Goal: Information Seeking & Learning: Learn about a topic

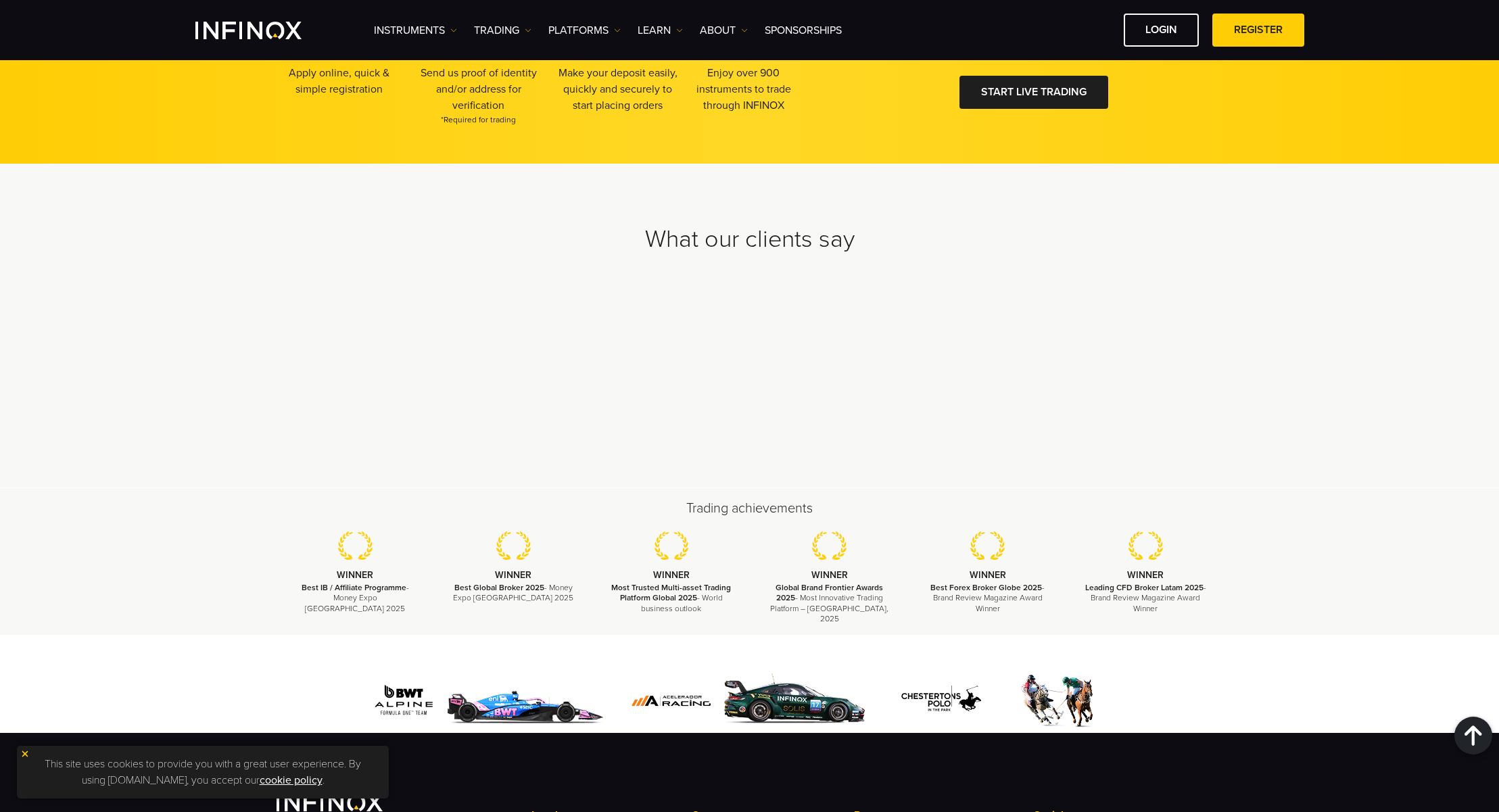
scroll to position [3901, 0]
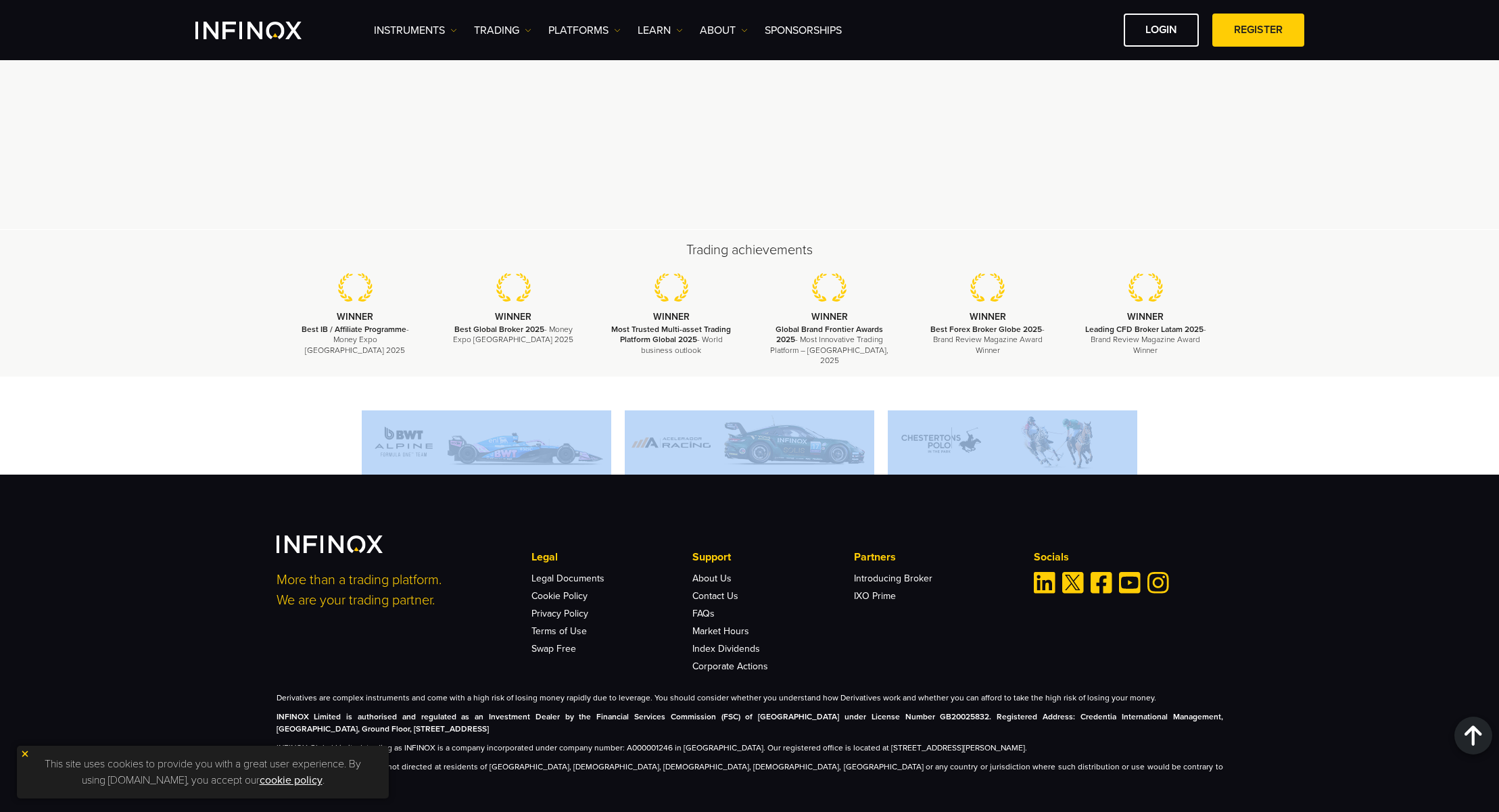
drag, startPoint x: 348, startPoint y: 424, endPoint x: 1176, endPoint y: 430, distance: 828.0
click at [1174, 431] on div at bounding box center [749, 442] width 946 height 64
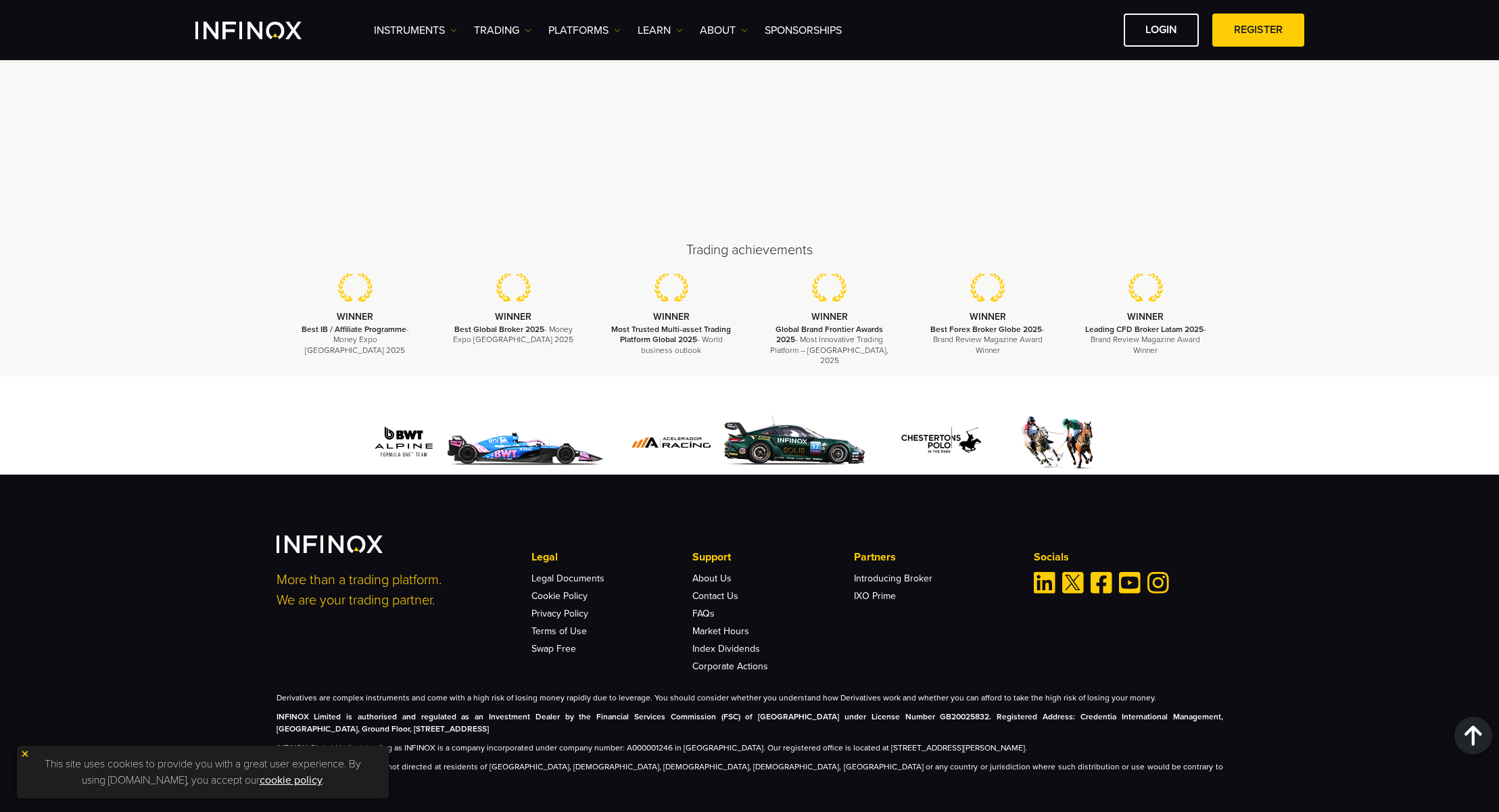
click at [1177, 429] on div at bounding box center [749, 442] width 946 height 64
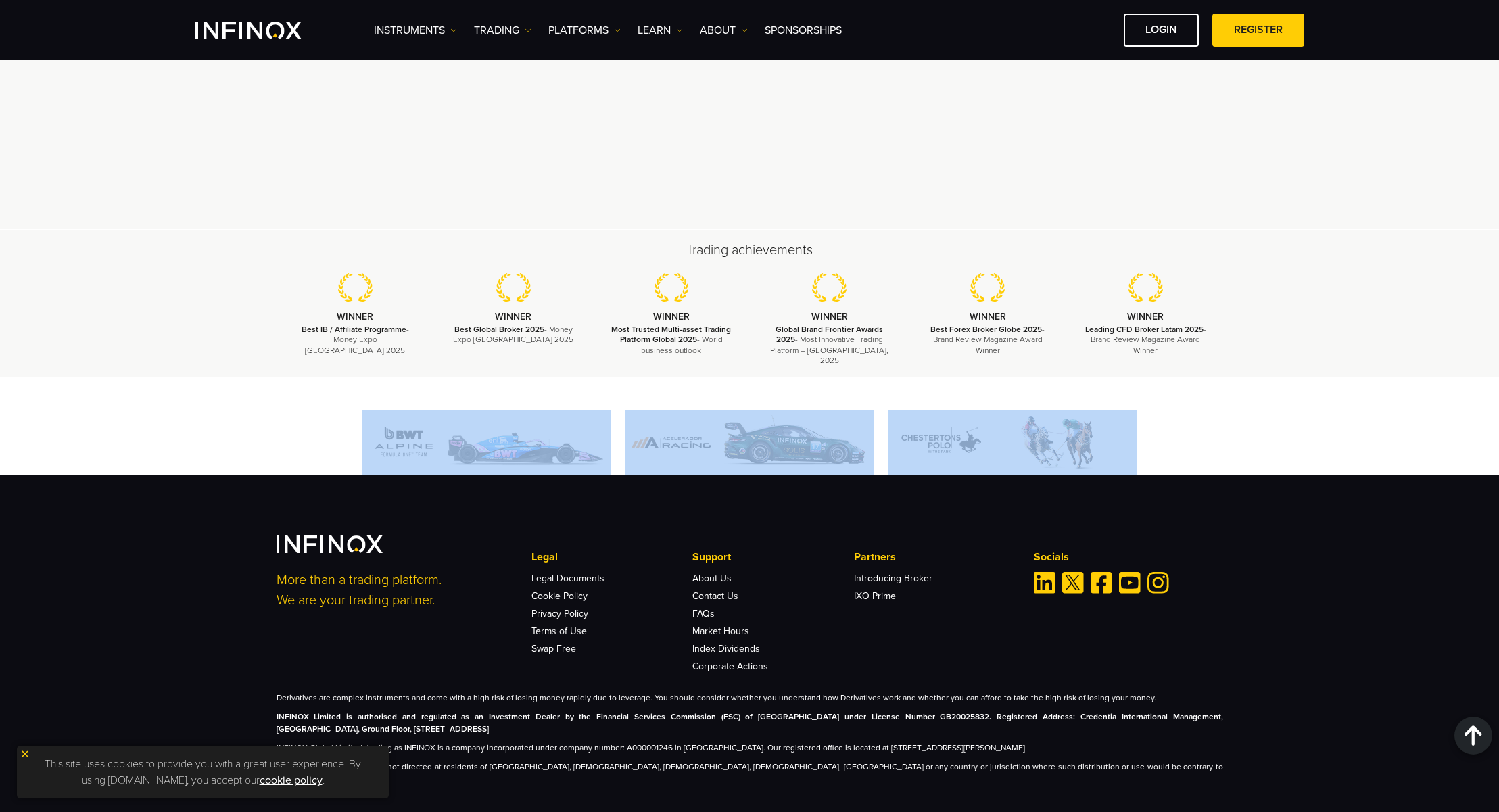
drag, startPoint x: 1163, startPoint y: 431, endPoint x: 334, endPoint y: 431, distance: 829.0
click at [338, 431] on div at bounding box center [749, 442] width 946 height 64
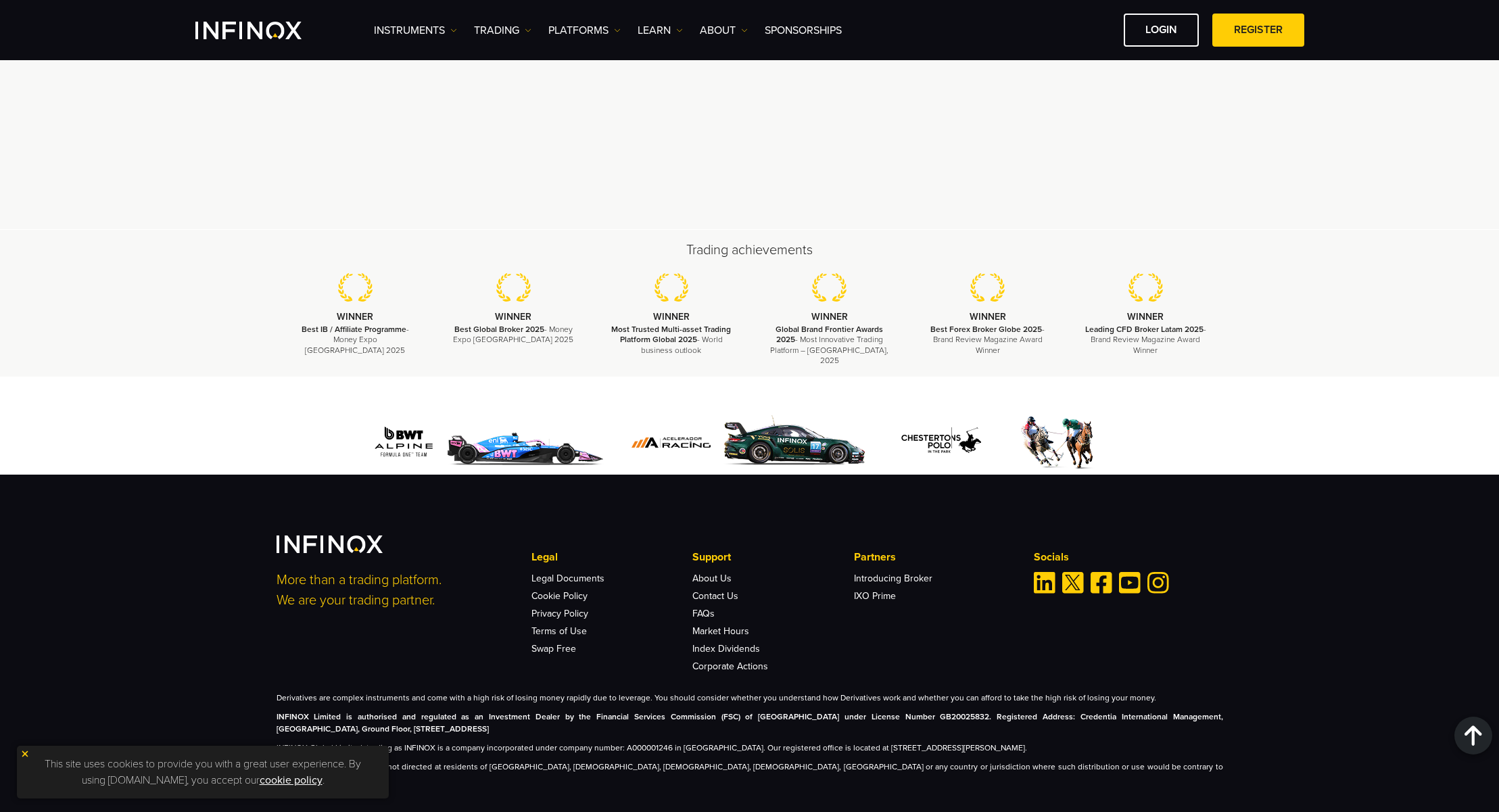
drag, startPoint x: 334, startPoint y: 431, endPoint x: 321, endPoint y: 430, distance: 13.0
click at [334, 431] on div at bounding box center [749, 442] width 946 height 64
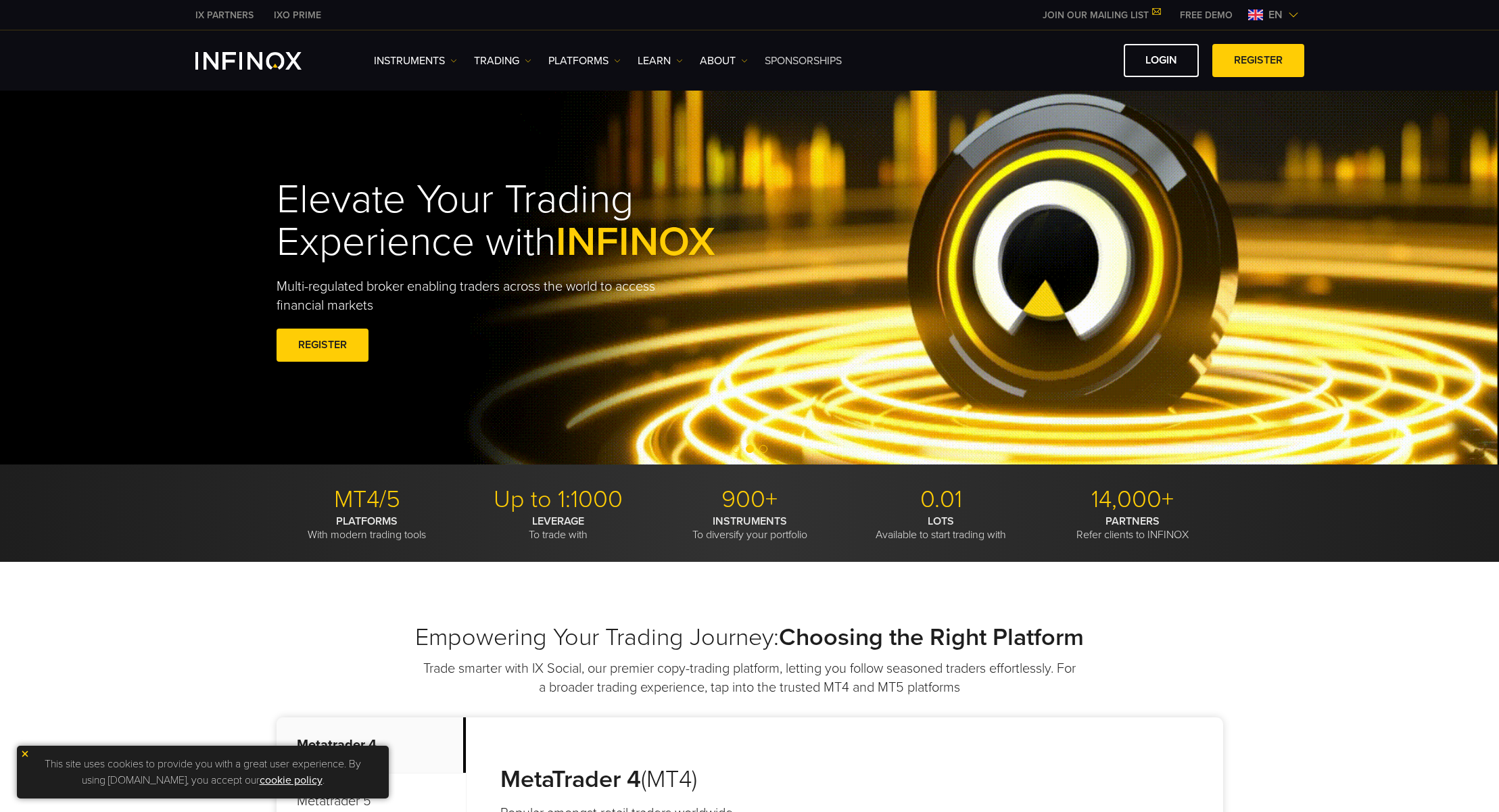
click at [829, 62] on link "SPONSORSHIPS" at bounding box center [803, 60] width 77 height 16
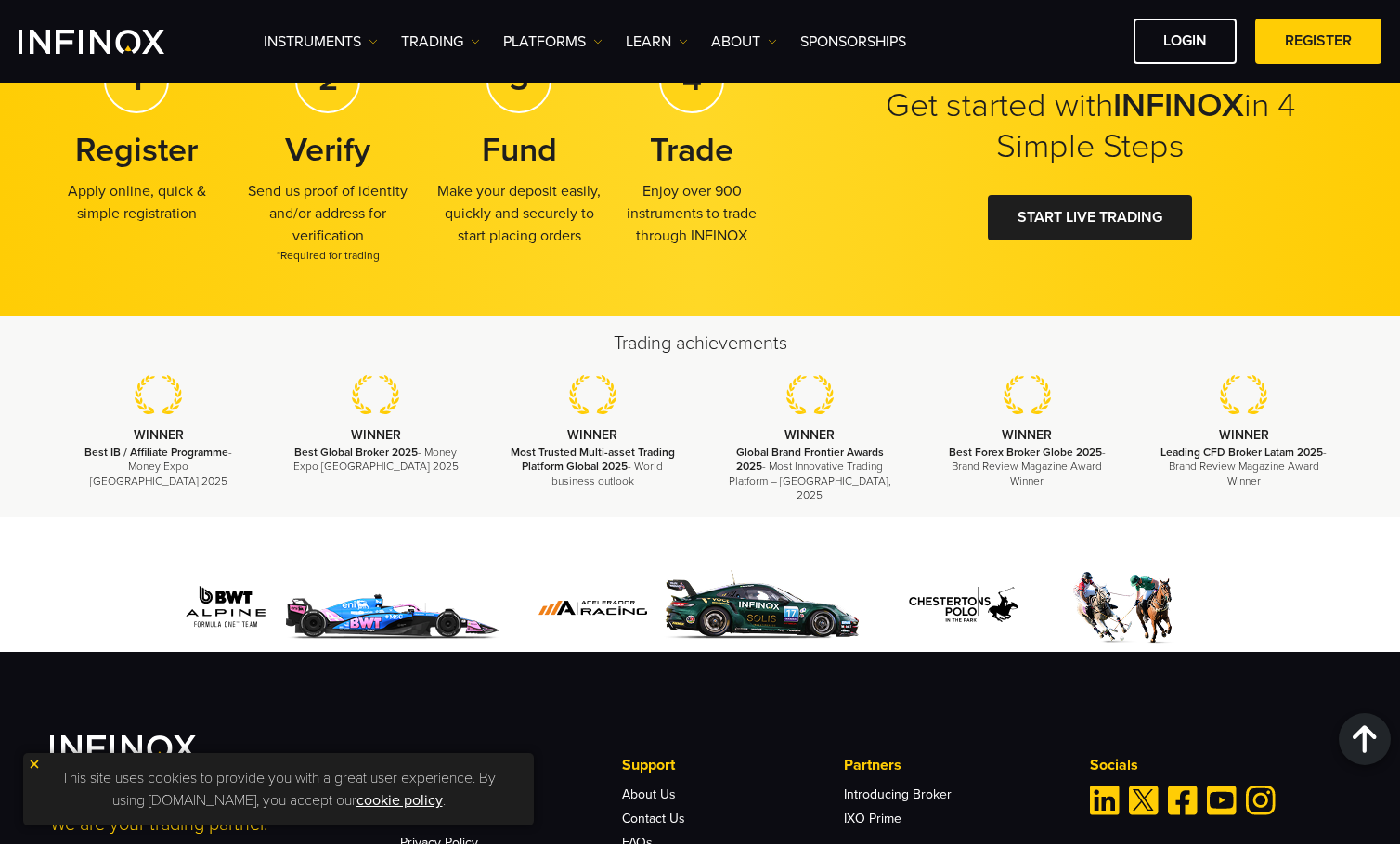
scroll to position [2919, 0]
